Goal: Navigation & Orientation: Find specific page/section

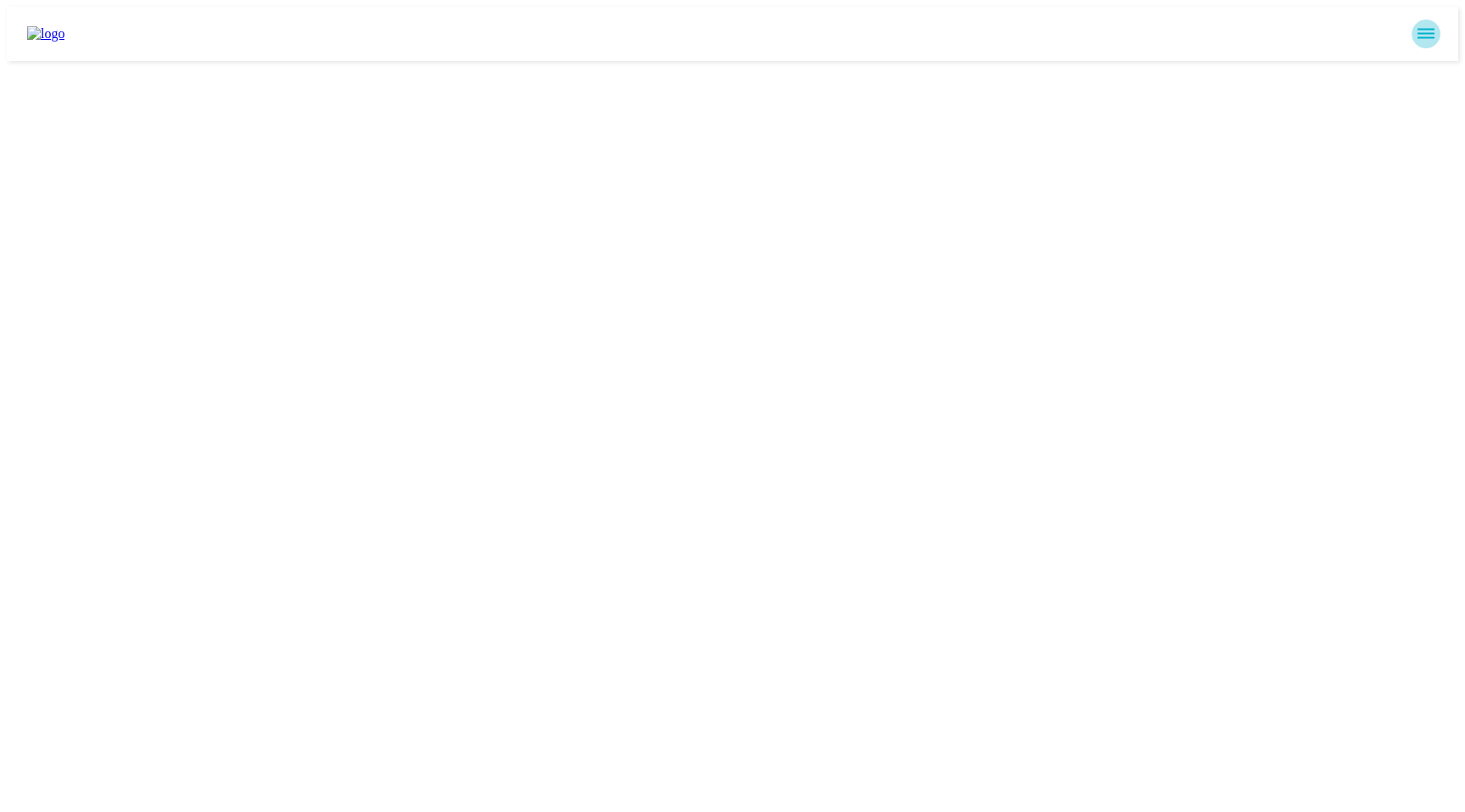
click at [1440, 32] on button "sidemenu" at bounding box center [1425, 34] width 29 height 29
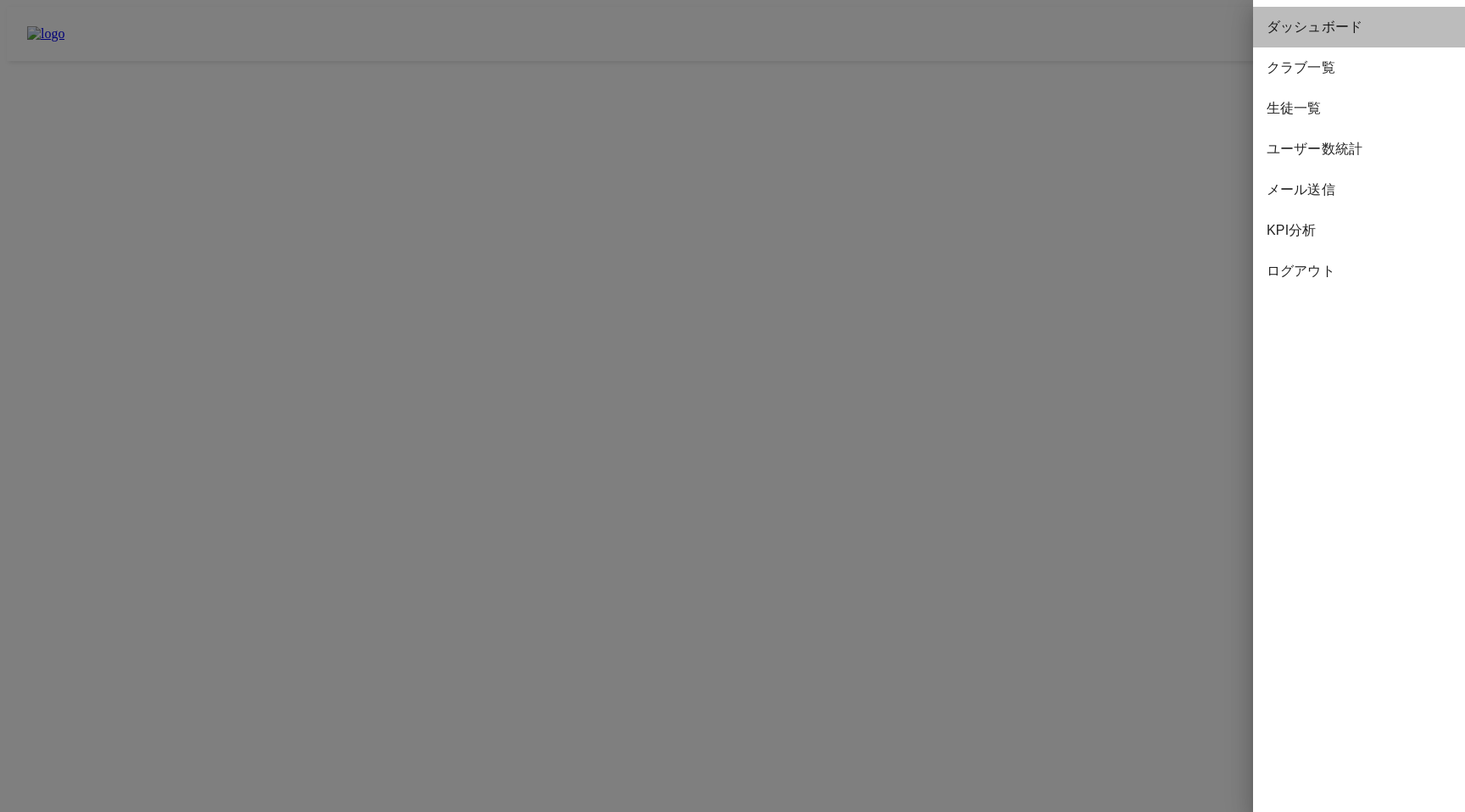
click at [1298, 32] on span "ダッシュボード" at bounding box center [1358, 27] width 185 height 21
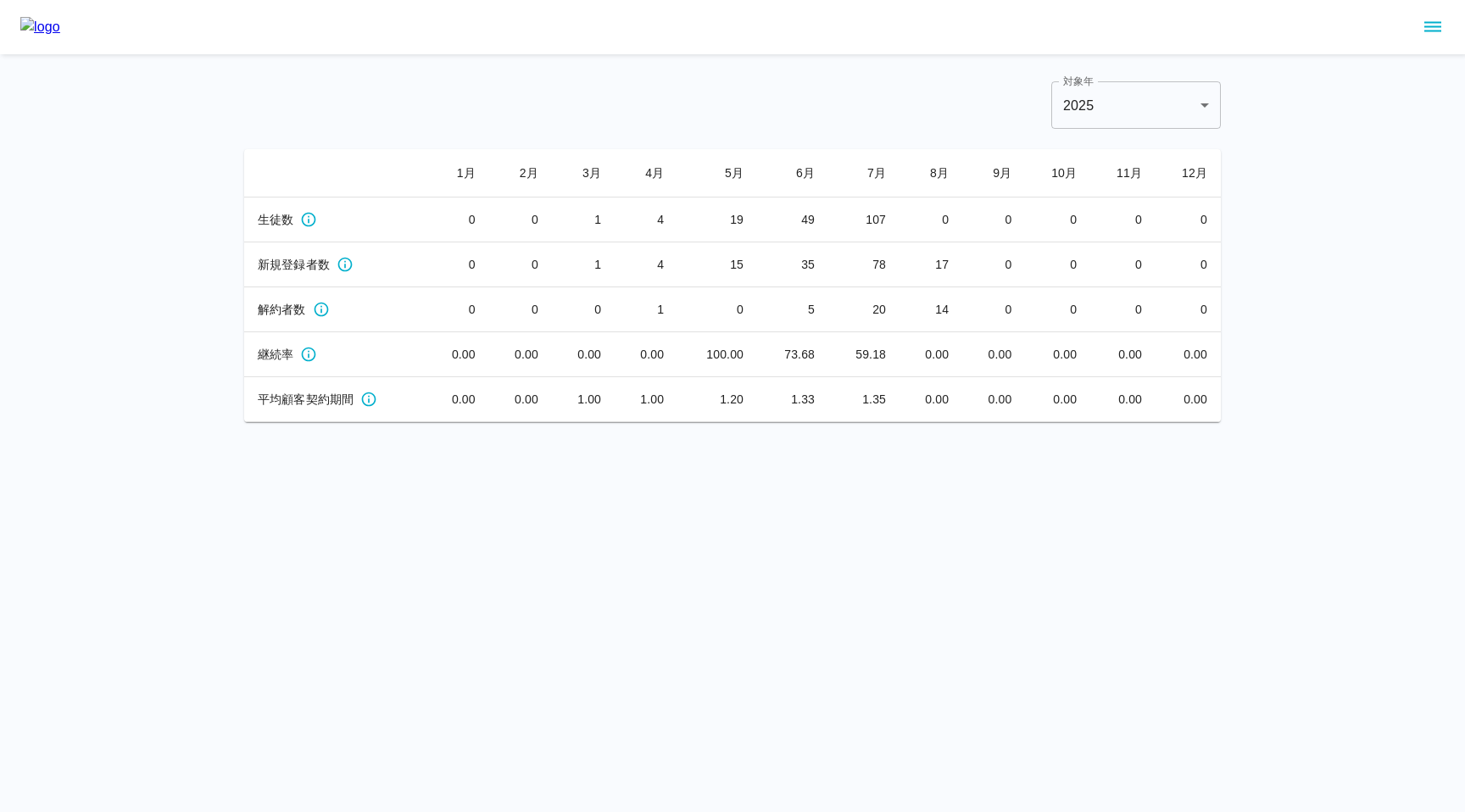
click at [1440, 24] on icon "sidemenu" at bounding box center [1432, 27] width 21 height 21
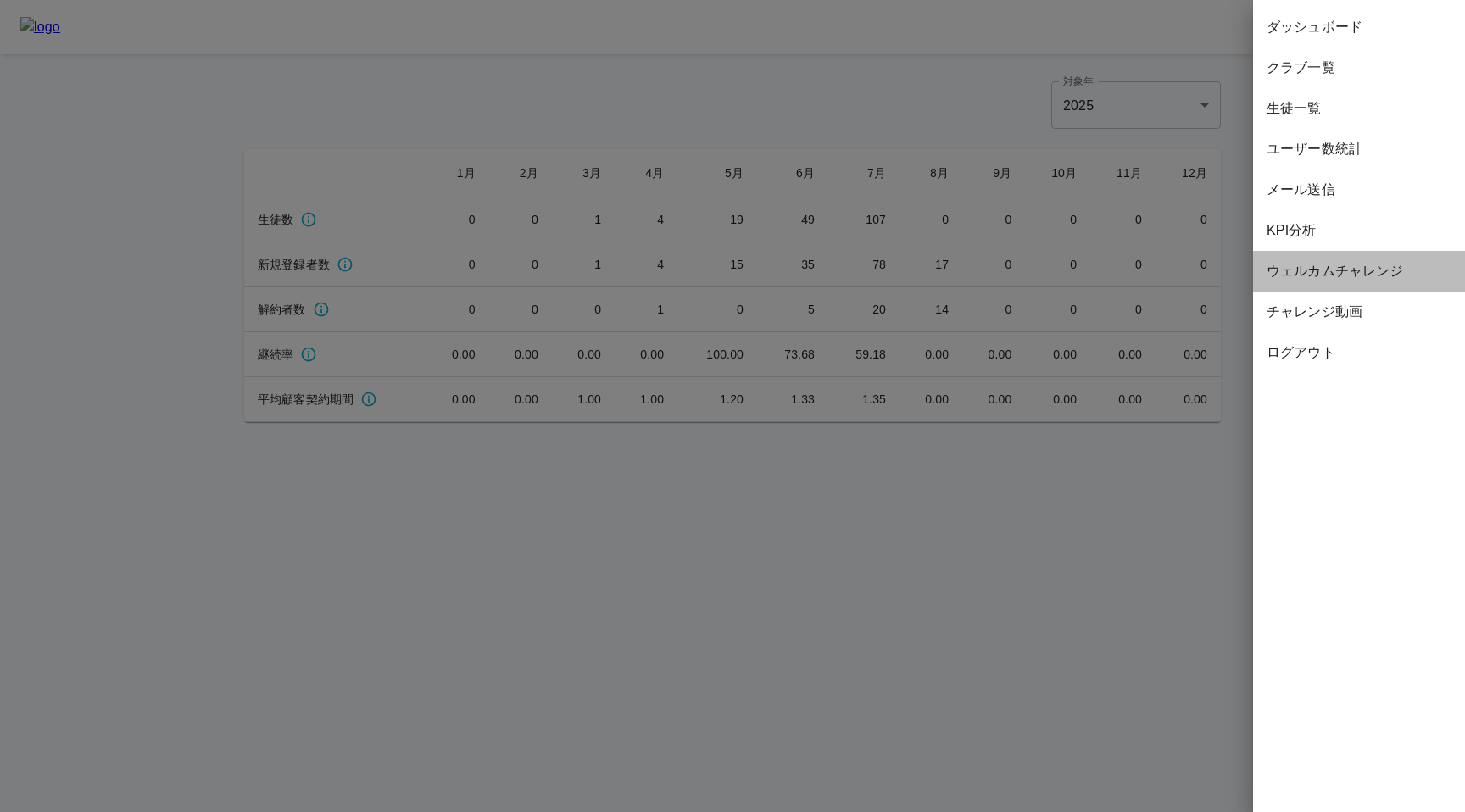
click at [1334, 267] on span "ウェルカムチャレンジ" at bounding box center [1358, 271] width 185 height 21
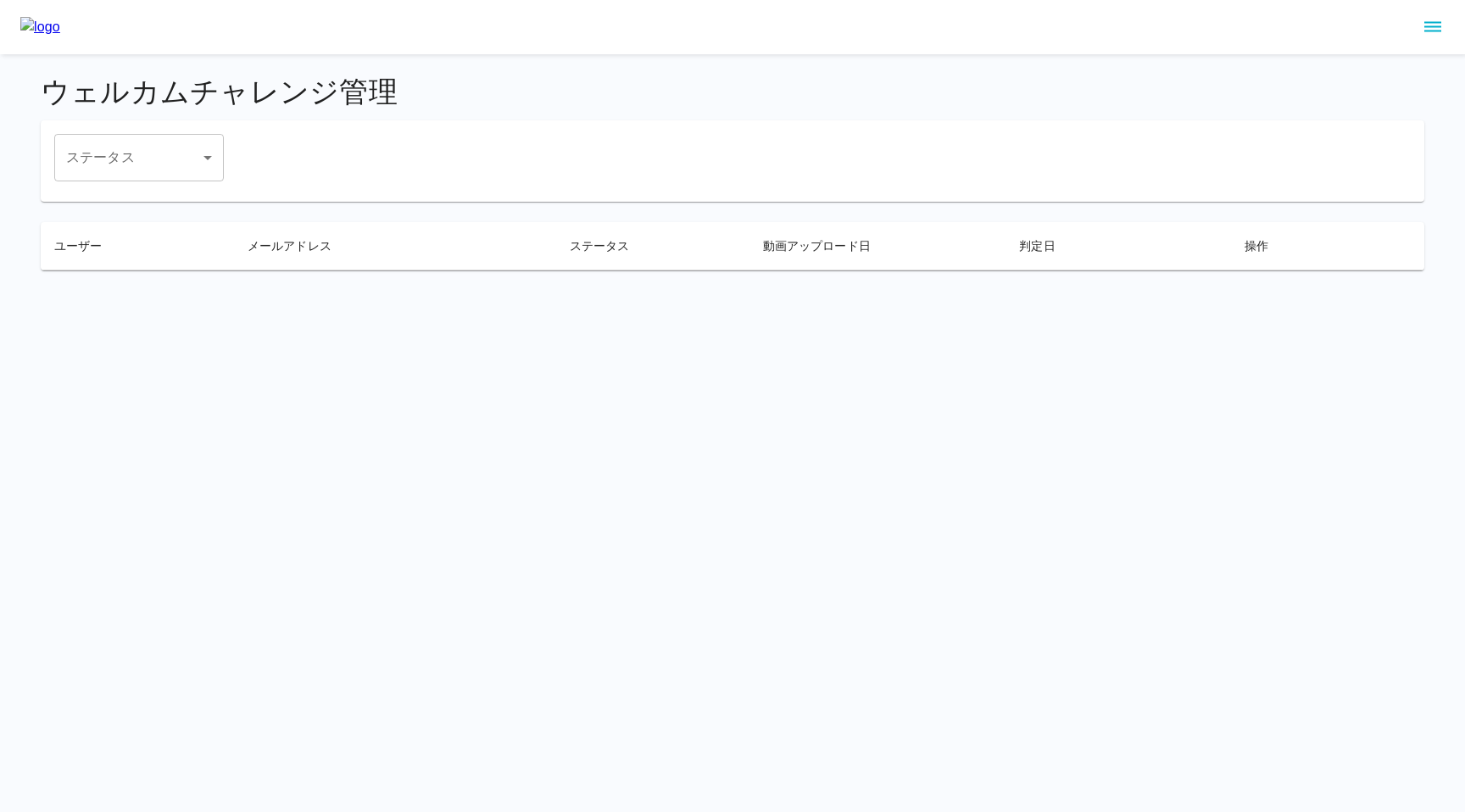
click at [603, 291] on html "ウェルカムチャレンジ管理 ステータス ​ ステータス ユーザー メールアドレス ステータス 動画アップロード日 判定日 操作" at bounding box center [732, 145] width 1465 height 291
click at [1436, 27] on icon "sidemenu" at bounding box center [1432, 26] width 17 height 10
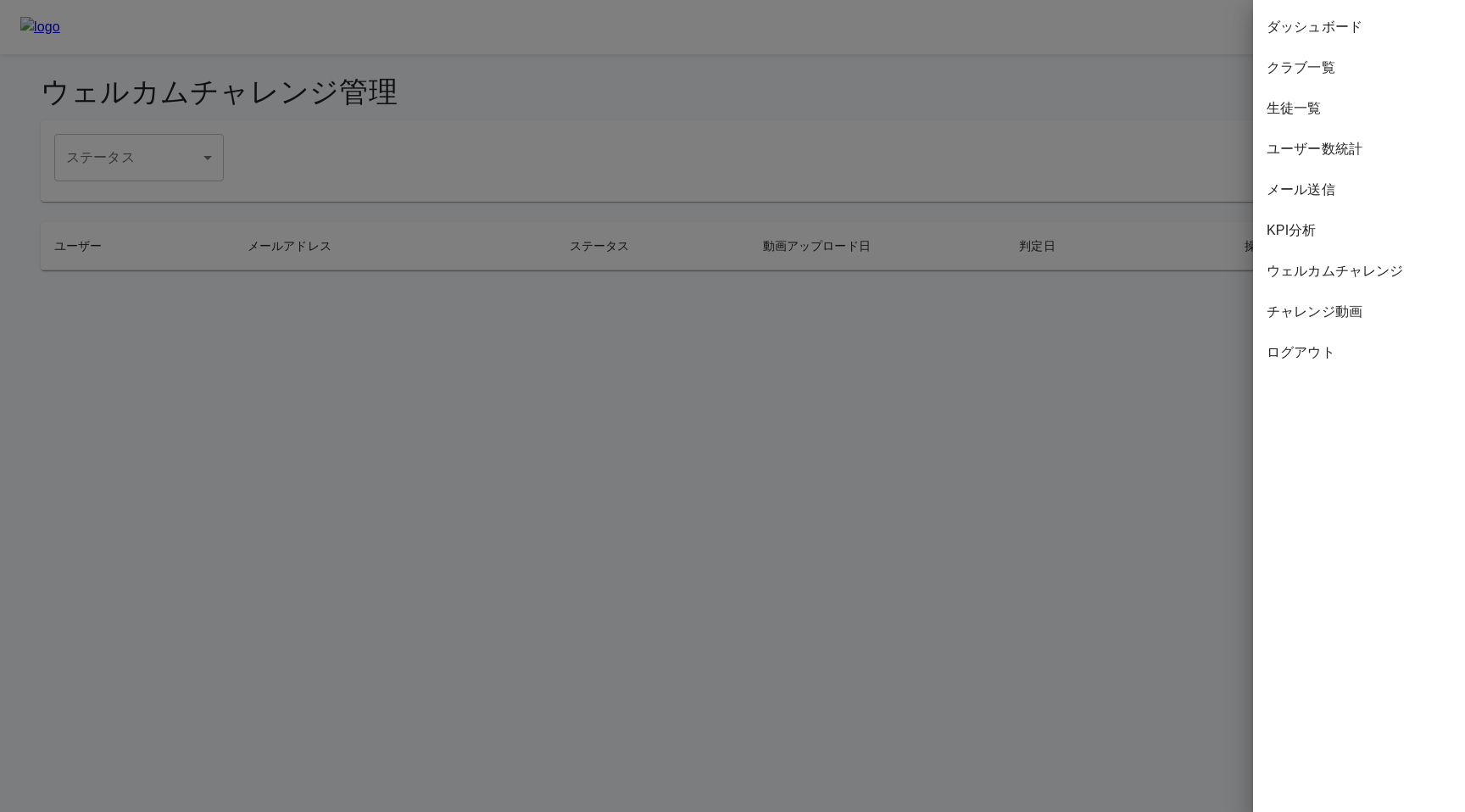
click at [1319, 310] on span "チャレンジ動画" at bounding box center [1358, 311] width 185 height 21
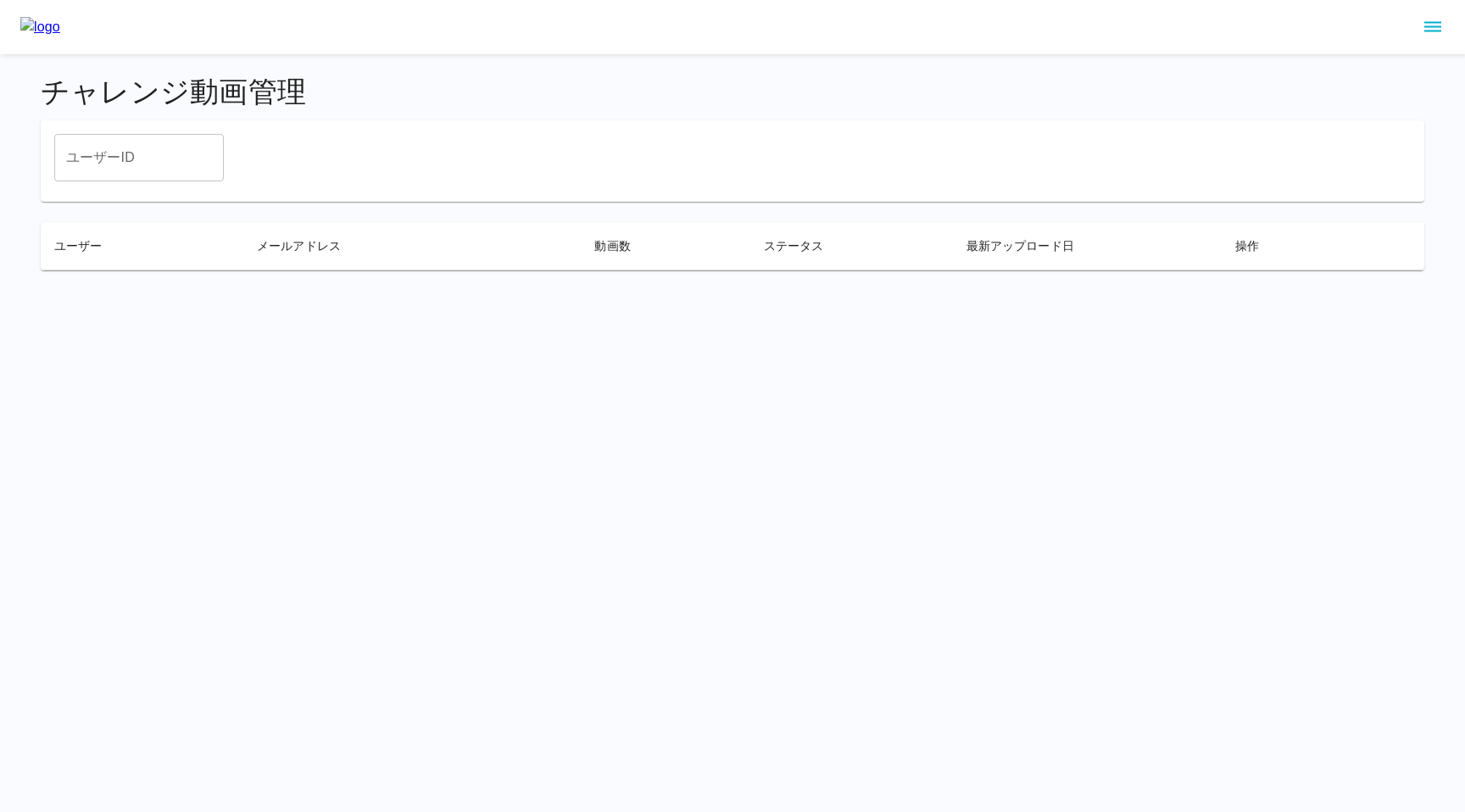
click at [616, 291] on html "チャレンジ動画管理 ユーザーID ユーザーID ユーザー メールアドレス 動画数 ステータス 最新アップロード日 操作" at bounding box center [732, 145] width 1465 height 291
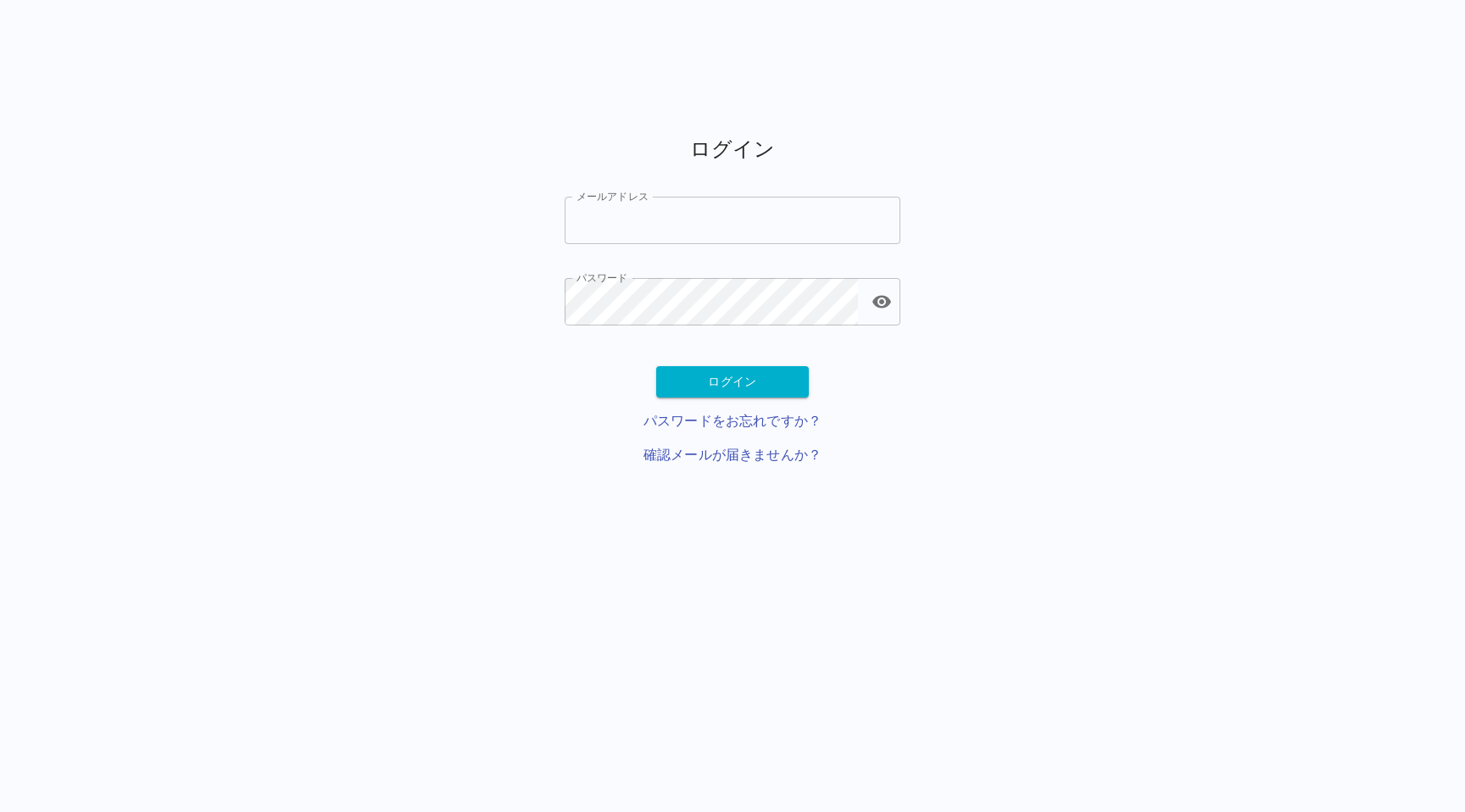
click at [286, 155] on div "ログイン メールアドレス メールアドレス パスワード パスワード ログイン パスワードをお忘れですか？ 確認メールが届きませんか？" at bounding box center [732, 306] width 1465 height 397
click at [618, 219] on input "メールアドレス" at bounding box center [732, 220] width 336 height 48
paste input "**********"
type input "**********"
click at [690, 385] on button "ログイン" at bounding box center [732, 382] width 152 height 32
